Goal: Check status

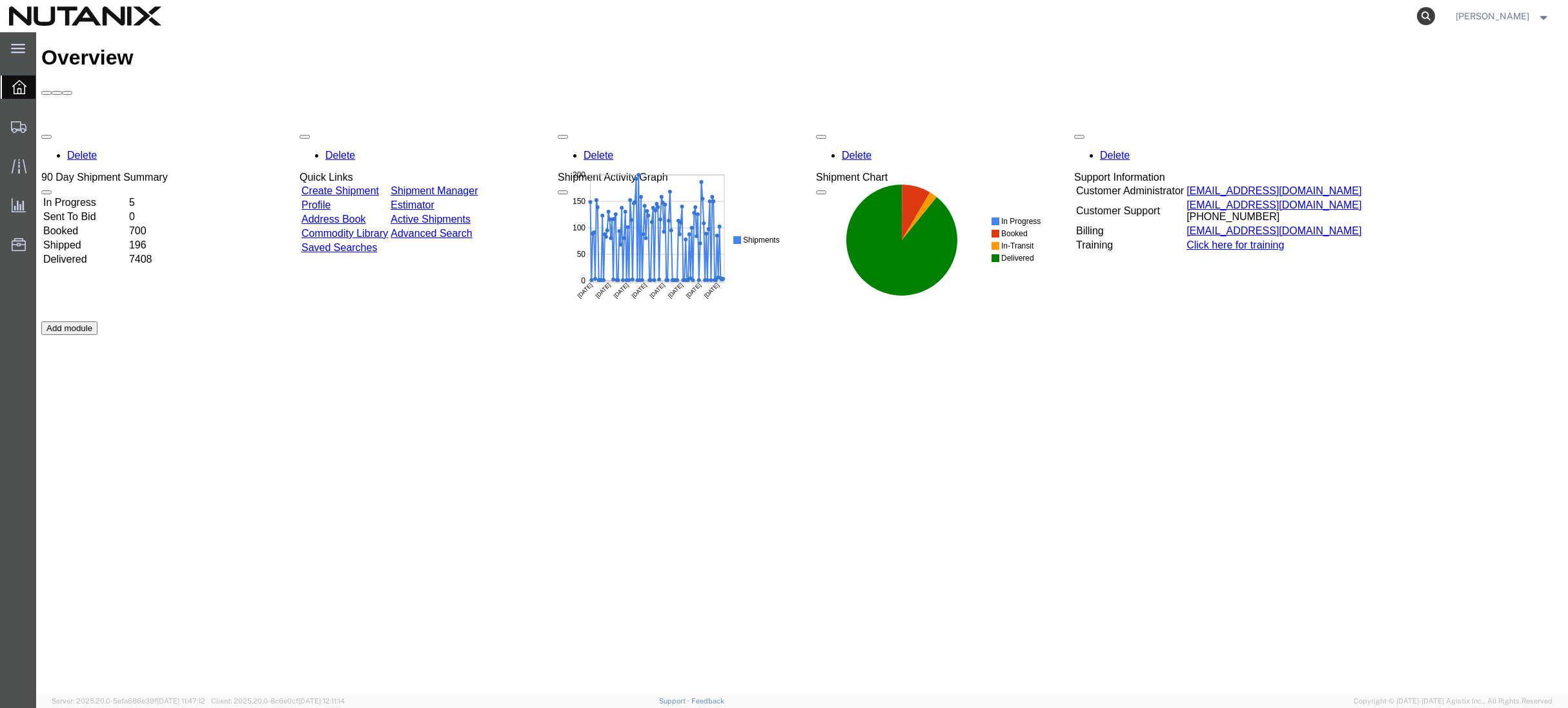
click at [1435, 15] on icon at bounding box center [1425, 16] width 18 height 18
paste input "12345680"
drag, startPoint x: 1129, startPoint y: 17, endPoint x: 997, endPoint y: 14, distance: 132.0
click at [997, 14] on div "12345680 Sorry, no exact match found Try to find items starting with 12345680 T…" at bounding box center [803, 16] width 1266 height 32
paste input "57042668"
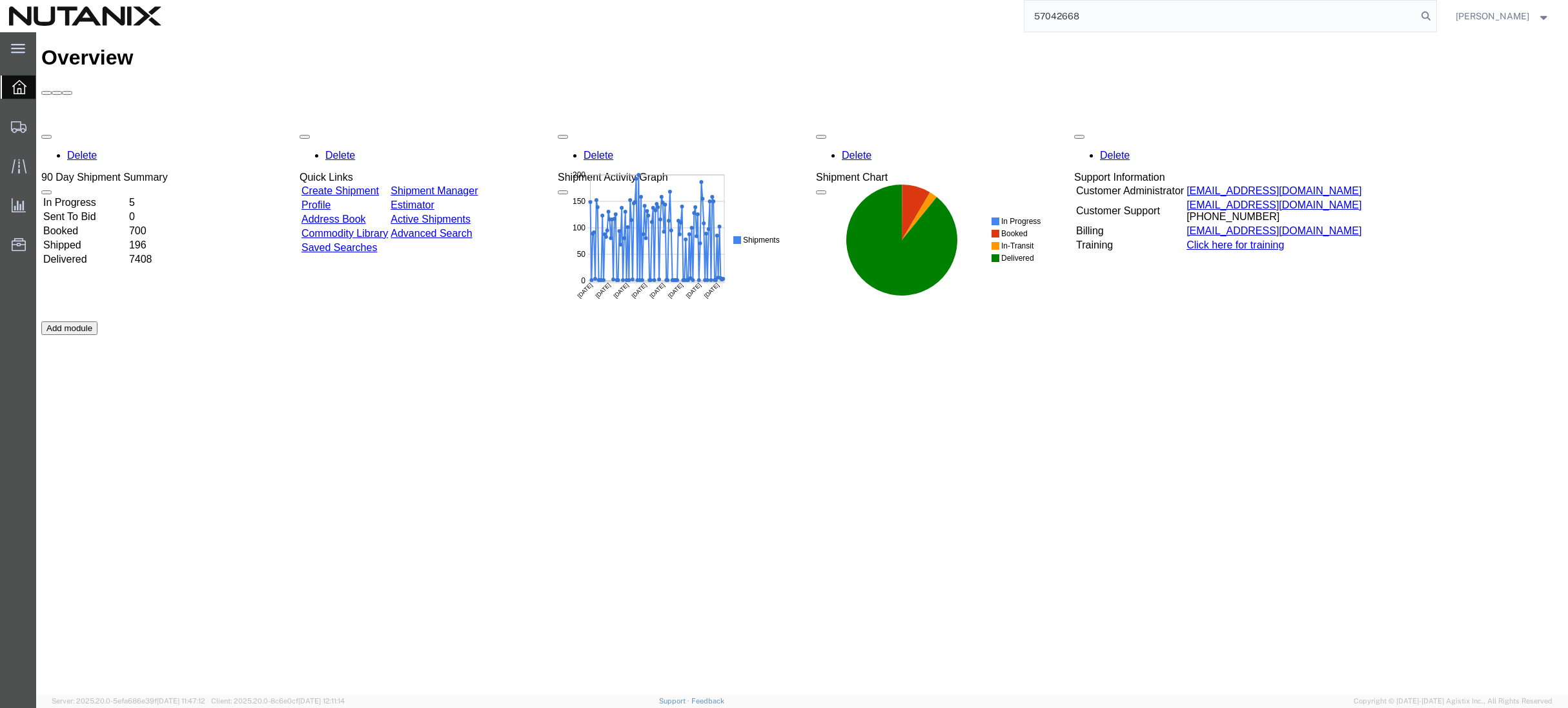
type input "57042668"
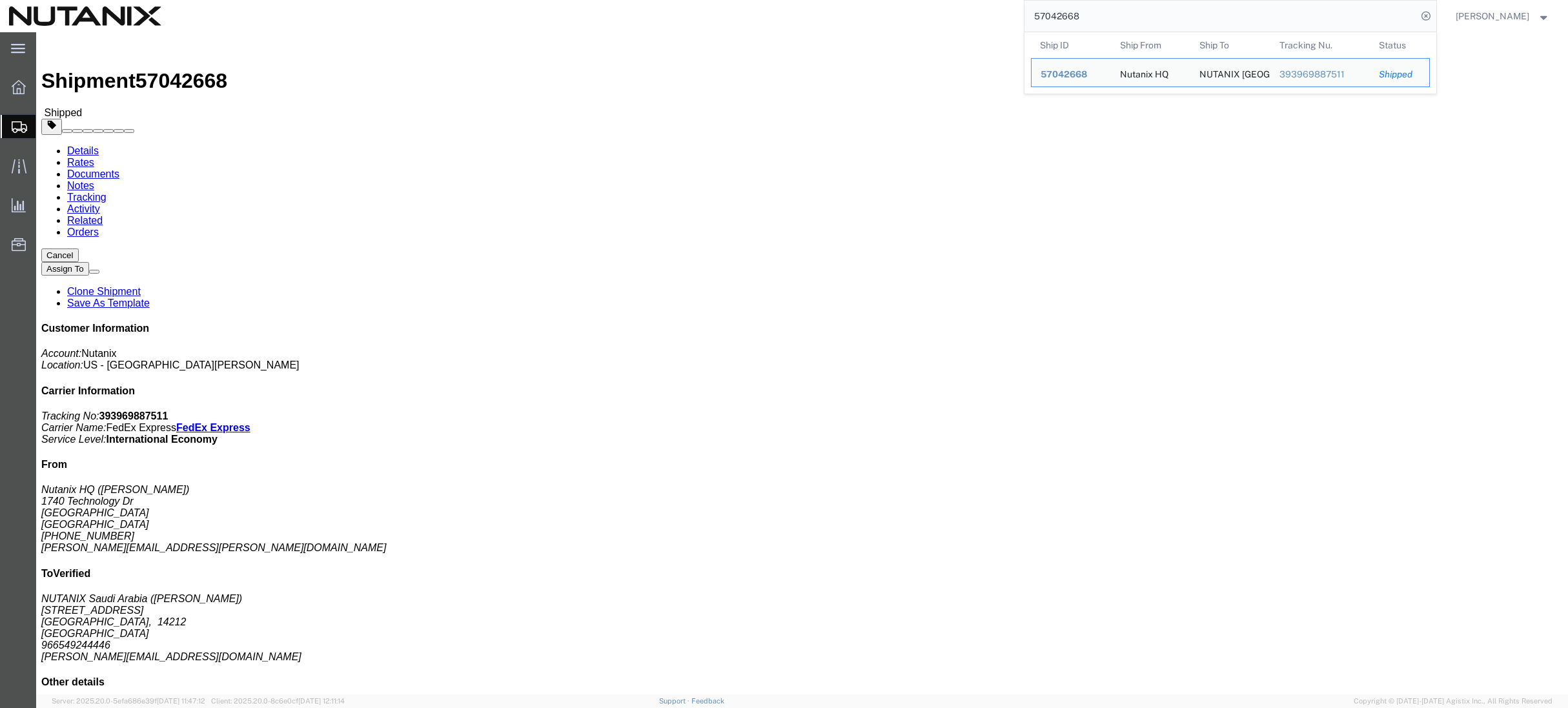
drag, startPoint x: 1109, startPoint y: 19, endPoint x: 1033, endPoint y: 18, distance: 76.0
click at [1034, 17] on div "57042668 Ship ID Ship From Ship To Tracking Nu. Status Ship ID 57042668 Ship Fr…" at bounding box center [803, 16] width 1266 height 32
